Goal: Navigation & Orientation: Find specific page/section

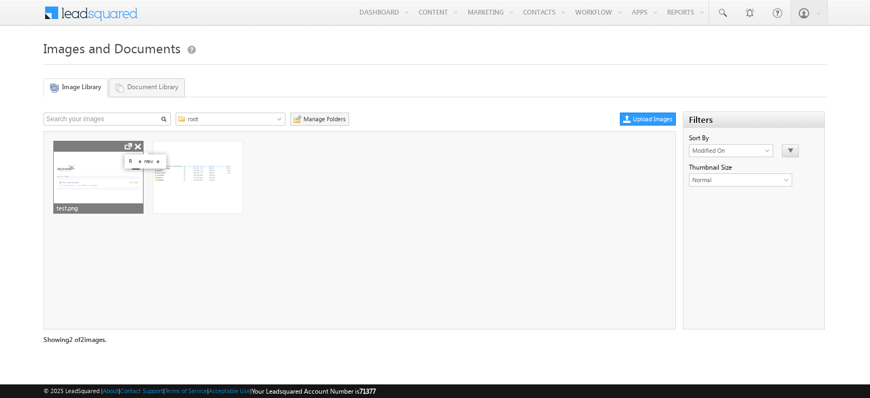
click at [138, 143] on li at bounding box center [138, 147] width 9 height 9
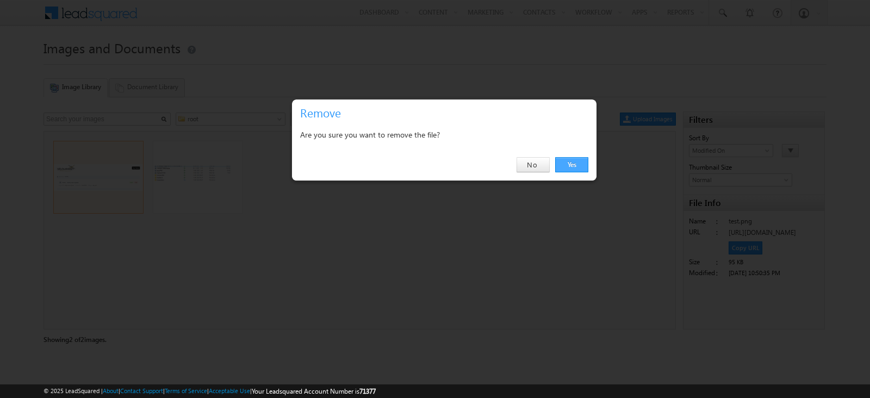
click at [563, 158] on link "Yes" at bounding box center [571, 164] width 33 height 15
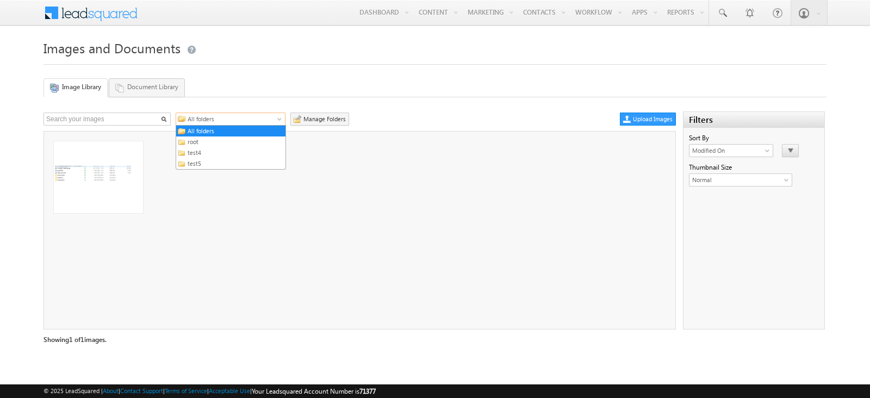
click at [205, 119] on span "All folders" at bounding box center [234, 119] width 98 height 10
click at [210, 140] on link "root" at bounding box center [235, 142] width 101 height 10
click at [149, 86] on link "Document Library" at bounding box center [147, 87] width 76 height 18
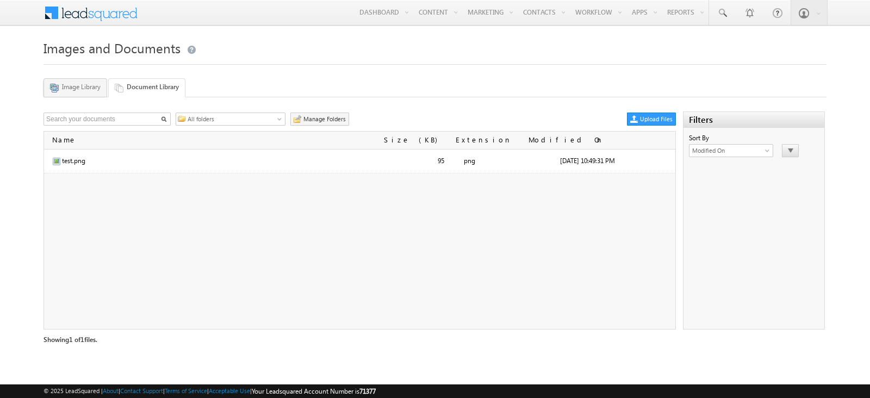
click at [87, 84] on link "Image Library" at bounding box center [76, 87] width 64 height 18
click at [135, 90] on link "Document Library" at bounding box center [147, 87] width 76 height 18
click at [89, 91] on link "Image Library" at bounding box center [76, 87] width 64 height 18
click at [126, 89] on icon at bounding box center [121, 89] width 12 height 10
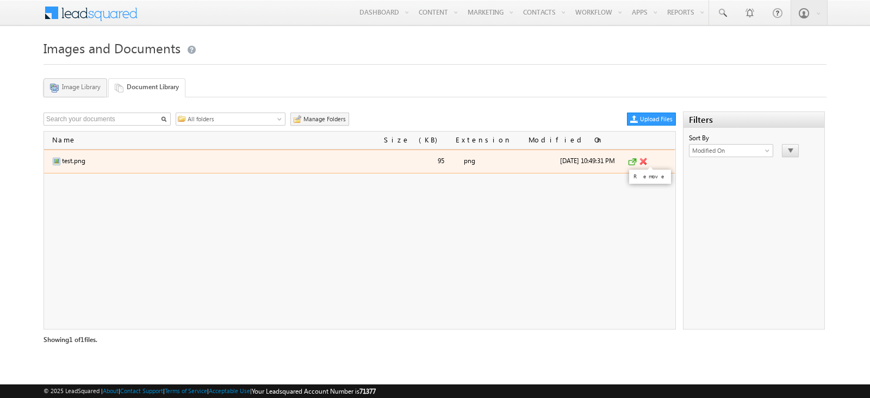
click at [642, 159] on li at bounding box center [643, 161] width 11 height 11
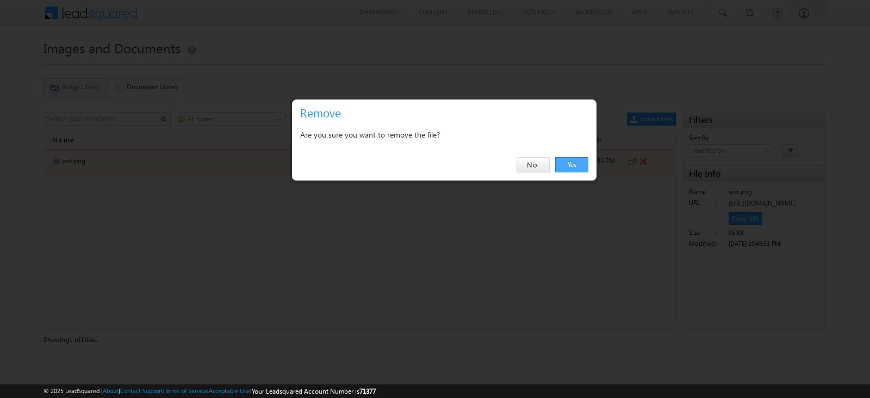
click at [567, 162] on link "Yes" at bounding box center [571, 164] width 33 height 15
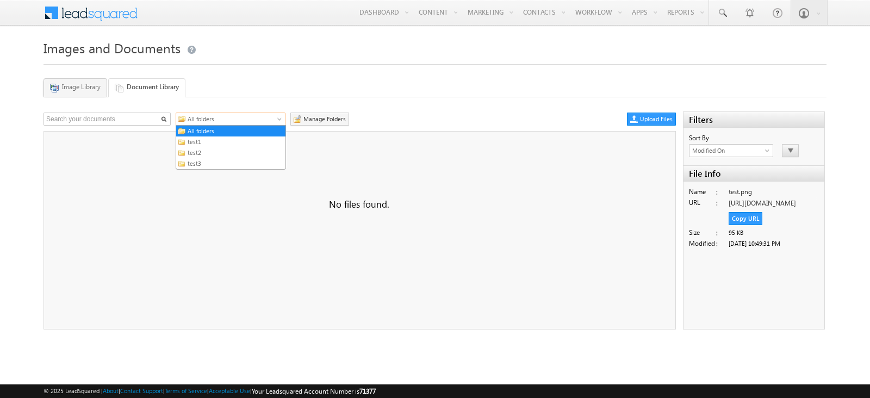
click at [206, 115] on span "All folders" at bounding box center [234, 119] width 98 height 10
click at [216, 144] on link "test1" at bounding box center [235, 142] width 101 height 10
click at [218, 121] on span "test1" at bounding box center [234, 119] width 98 height 10
click at [220, 129] on link "All folders" at bounding box center [235, 131] width 101 height 10
click at [93, 91] on link "Image Library" at bounding box center [76, 87] width 64 height 18
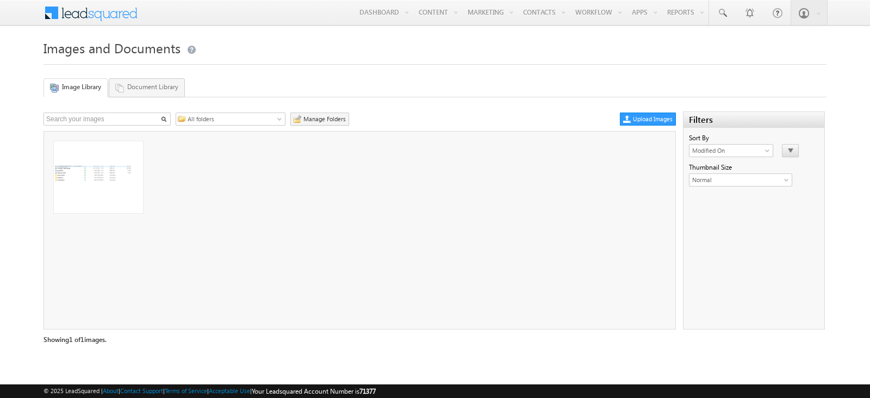
click at [126, 87] on icon at bounding box center [121, 89] width 12 height 10
